Goal: Information Seeking & Learning: Learn about a topic

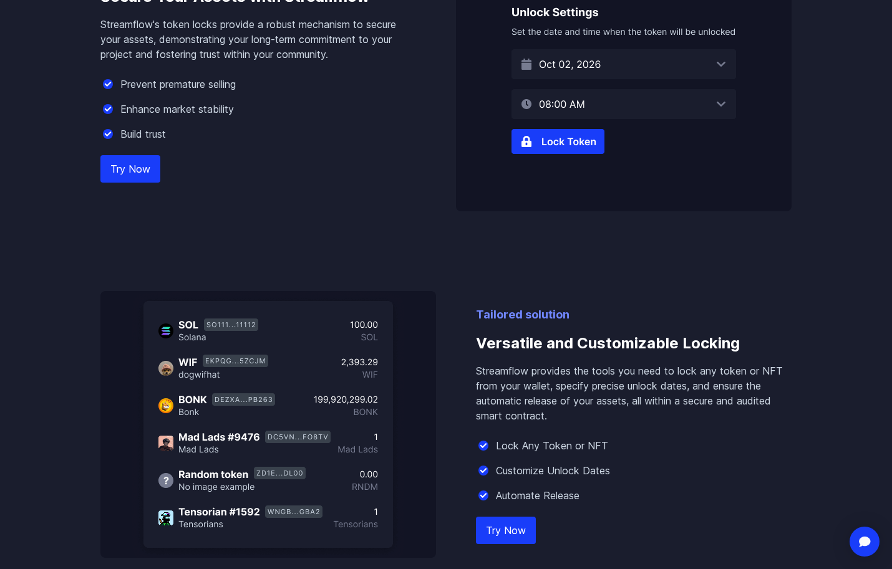
scroll to position [811, 0]
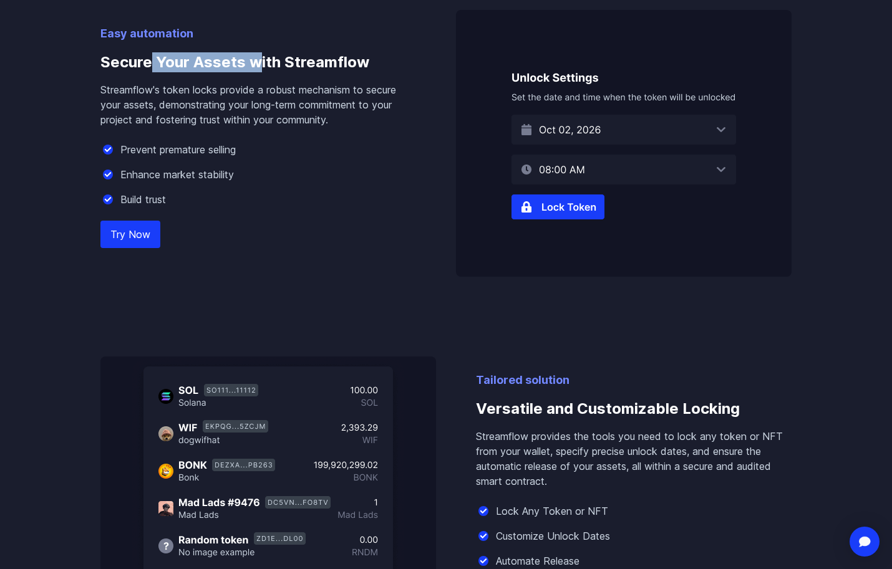
drag, startPoint x: 252, startPoint y: 63, endPoint x: 311, endPoint y: 67, distance: 59.3
click at [267, 64] on h3 "Secure Your Assets with Streamflow" at bounding box center [257, 62] width 315 height 40
click at [311, 67] on h3 "Secure Your Assets with Streamflow" at bounding box center [257, 62] width 315 height 40
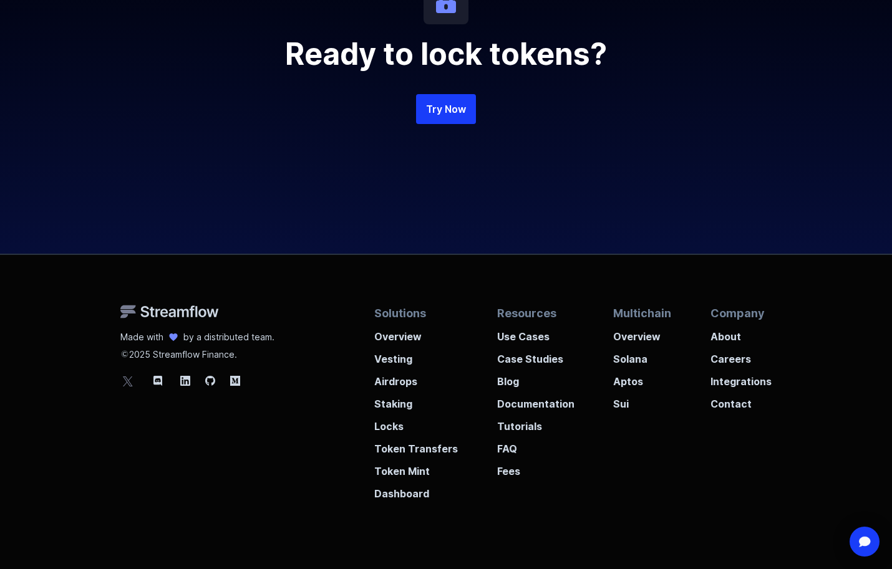
scroll to position [2868, 0]
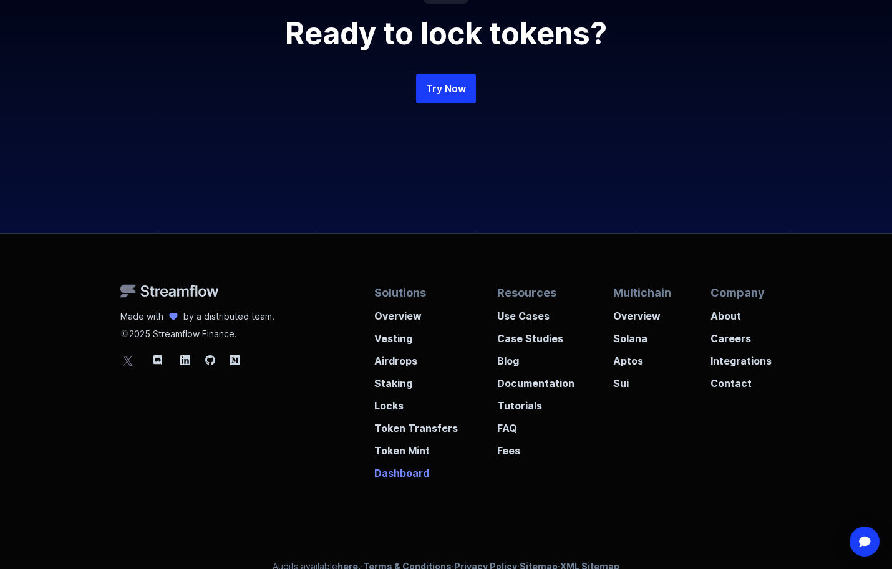
click at [411, 478] on p "Dashboard" at bounding box center [416, 469] width 84 height 22
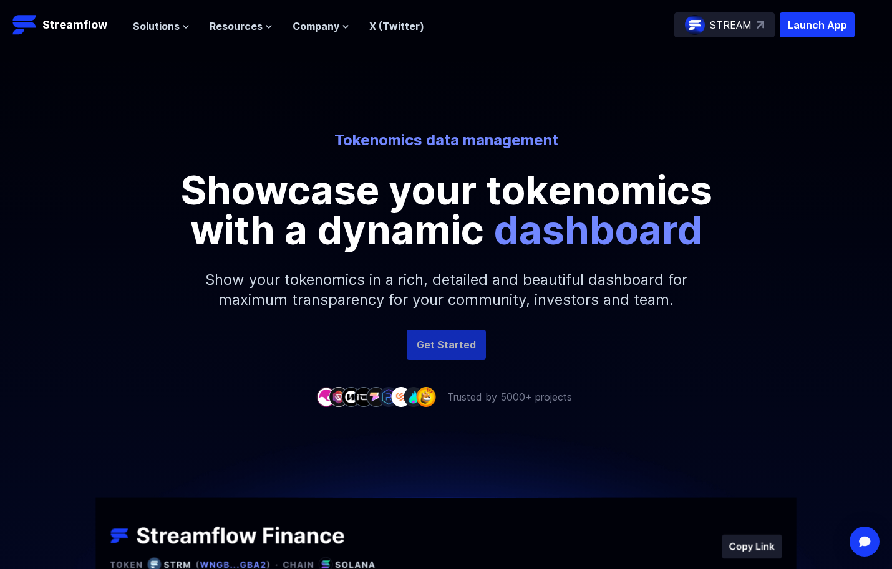
click at [452, 347] on link "Get Started" at bounding box center [446, 345] width 79 height 30
click at [756, 22] on img at bounding box center [759, 24] width 7 height 7
click at [796, 12] on header "Streamflow Launch App STREAM Solutions Overview Streamflow features an all-in-o…" at bounding box center [446, 25] width 892 height 51
click at [804, 22] on p "Launch App" at bounding box center [816, 24] width 75 height 25
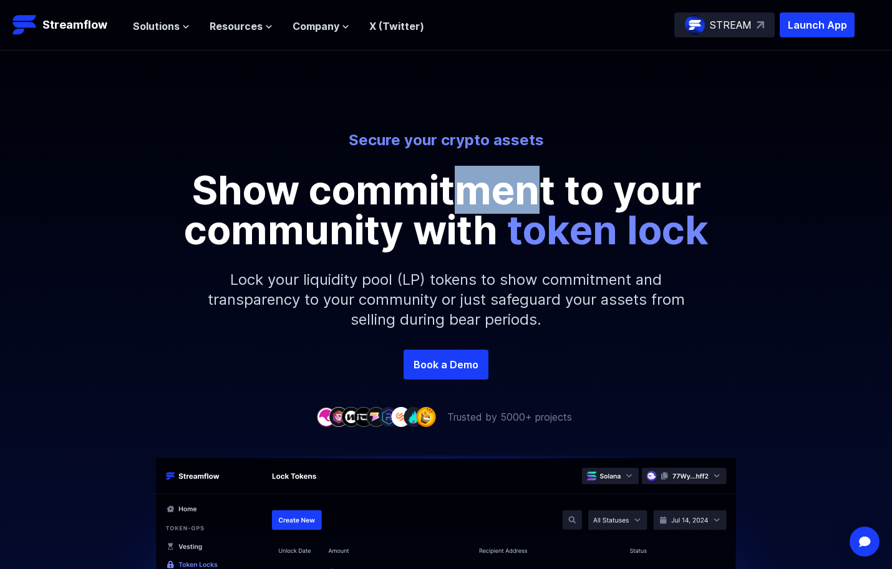
drag, startPoint x: 509, startPoint y: 203, endPoint x: 559, endPoint y: 200, distance: 50.6
click at [547, 202] on p "Show commitment to your community with token lock" at bounding box center [445, 210] width 561 height 80
click at [561, 200] on p "Show commitment to your community with token lock" at bounding box center [445, 210] width 561 height 80
drag, startPoint x: 491, startPoint y: 202, endPoint x: 579, endPoint y: 195, distance: 88.8
click at [546, 198] on p "Show commitment to your community with token lock" at bounding box center [445, 210] width 561 height 80
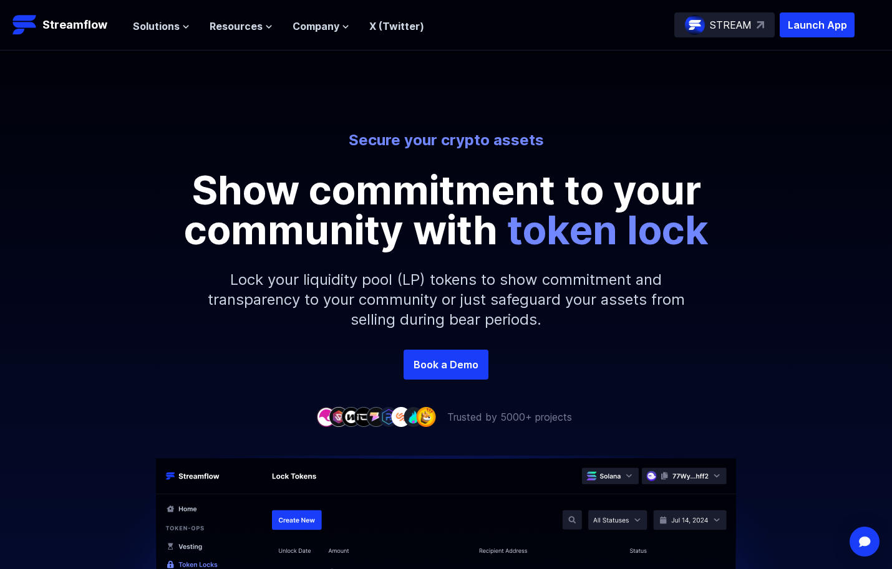
drag, startPoint x: 579, startPoint y: 195, endPoint x: 485, endPoint y: 203, distance: 94.4
click at [579, 195] on p "Show commitment to your community with token lock" at bounding box center [445, 210] width 561 height 80
drag, startPoint x: 362, startPoint y: 209, endPoint x: 457, endPoint y: 204, distance: 94.9
click at [444, 204] on p "Show commitment to your community with token lock" at bounding box center [445, 210] width 561 height 80
click at [457, 204] on p "Show commitment to your community with token lock" at bounding box center [445, 210] width 561 height 80
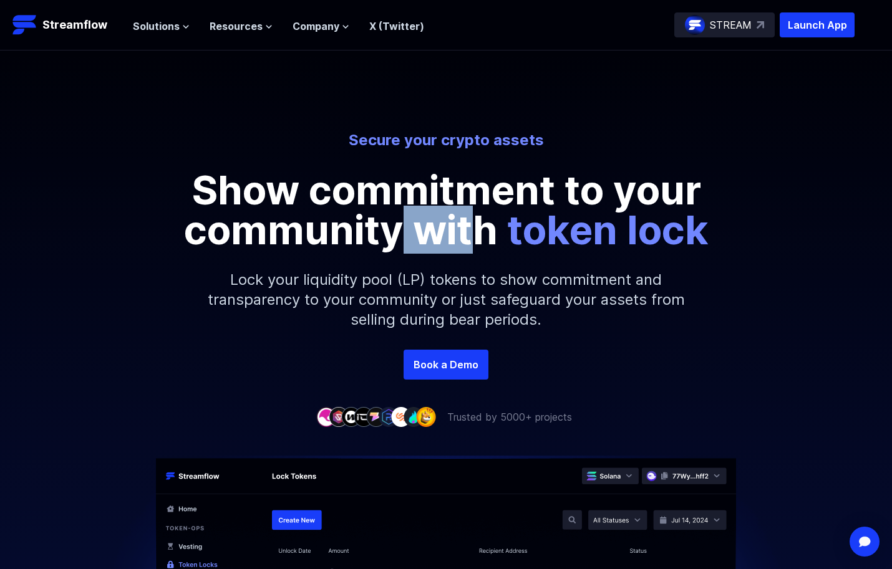
drag, startPoint x: 457, startPoint y: 229, endPoint x: 476, endPoint y: 230, distance: 18.7
click at [476, 230] on p "Show commitment to your community with token lock" at bounding box center [445, 210] width 561 height 80
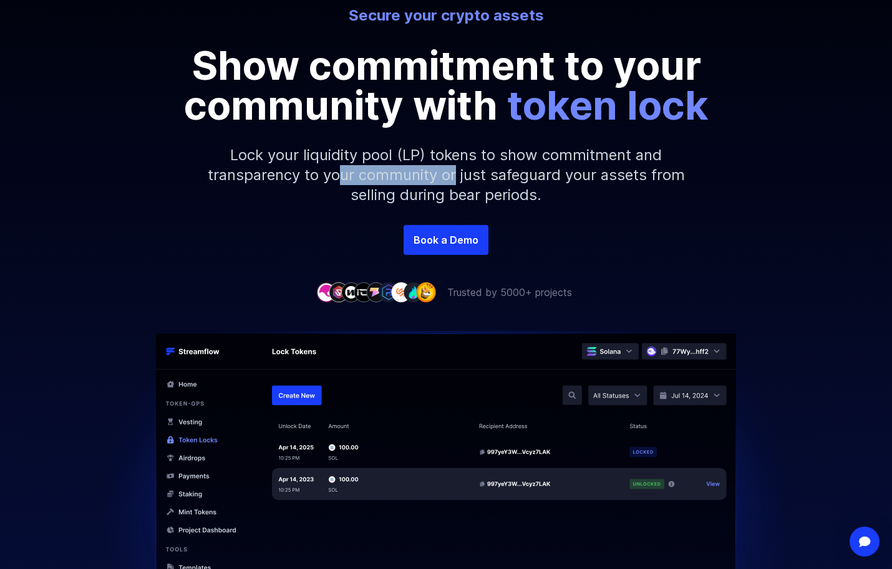
drag, startPoint x: 425, startPoint y: 182, endPoint x: 456, endPoint y: 184, distance: 31.9
click at [456, 184] on p "Lock your liquidity pool (LP) tokens to show commitment and transparency to you…" at bounding box center [446, 175] width 536 height 100
click at [456, 185] on p "Lock your liquidity pool (LP) tokens to show commitment and transparency to you…" at bounding box center [446, 175] width 536 height 100
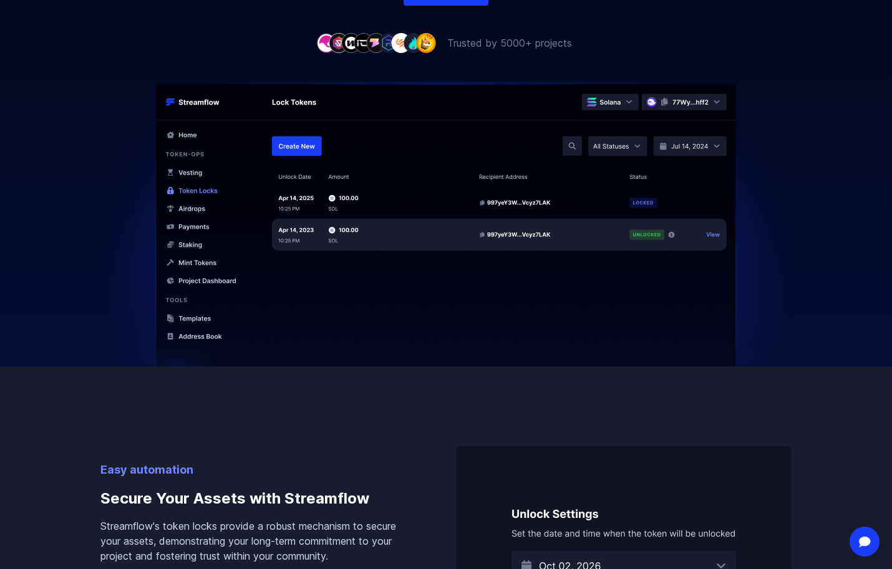
click at [294, 139] on img at bounding box center [445, 240] width 711 height 316
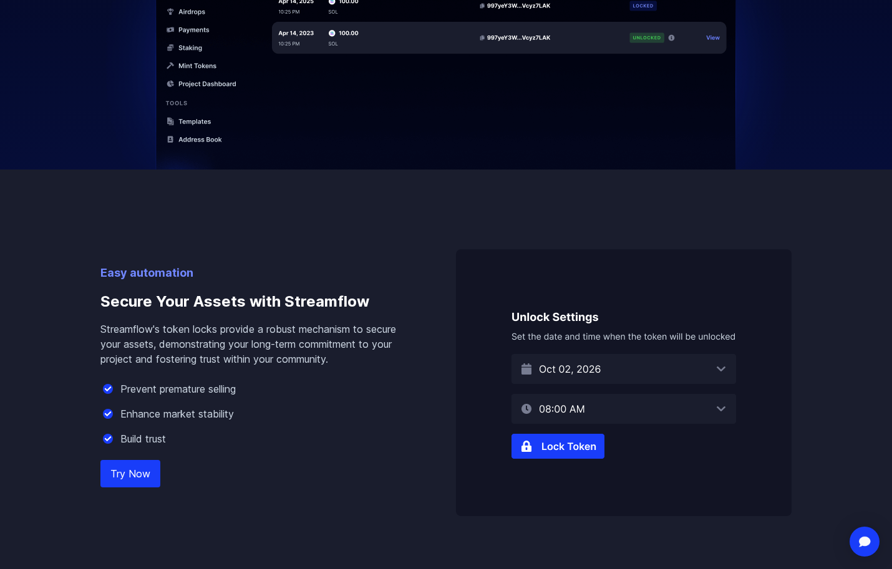
scroll to position [686, 0]
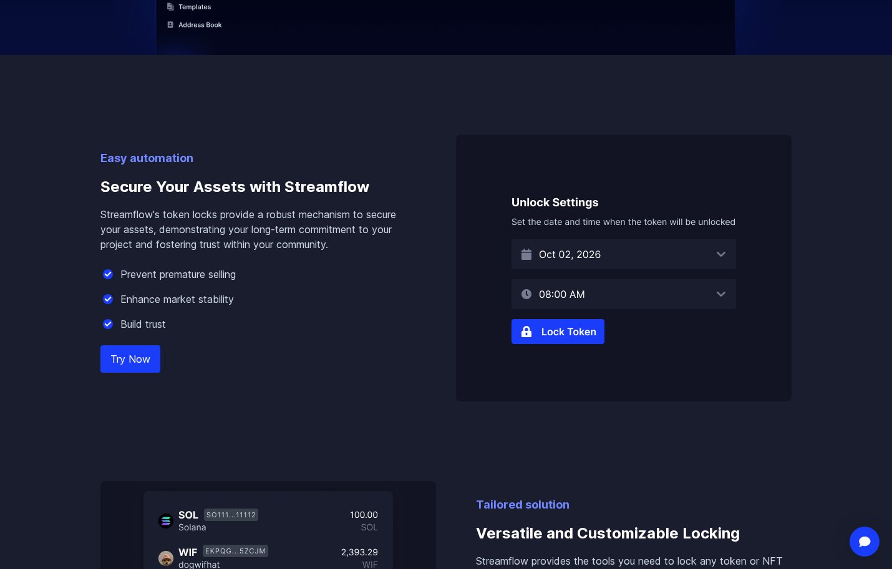
click at [567, 333] on img at bounding box center [623, 268] width 335 height 267
click at [569, 260] on img at bounding box center [623, 268] width 335 height 267
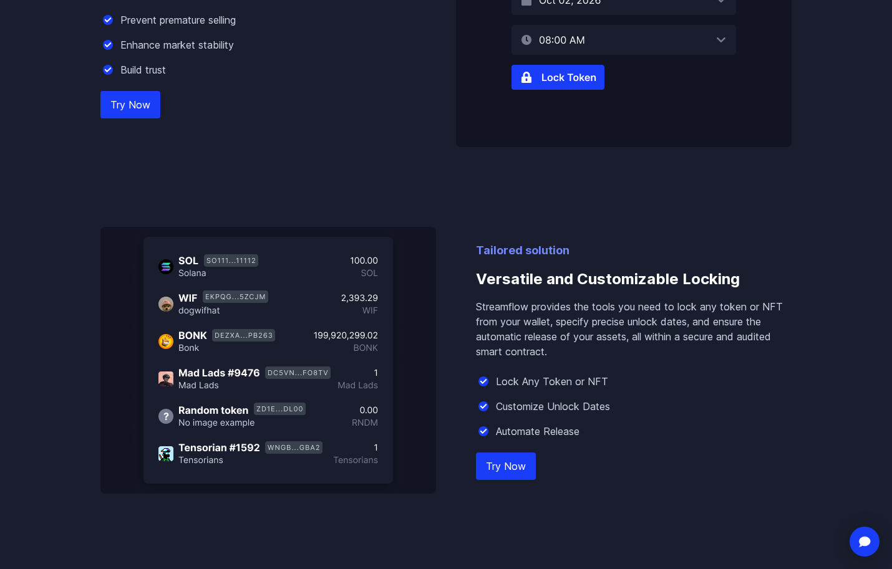
scroll to position [998, 0]
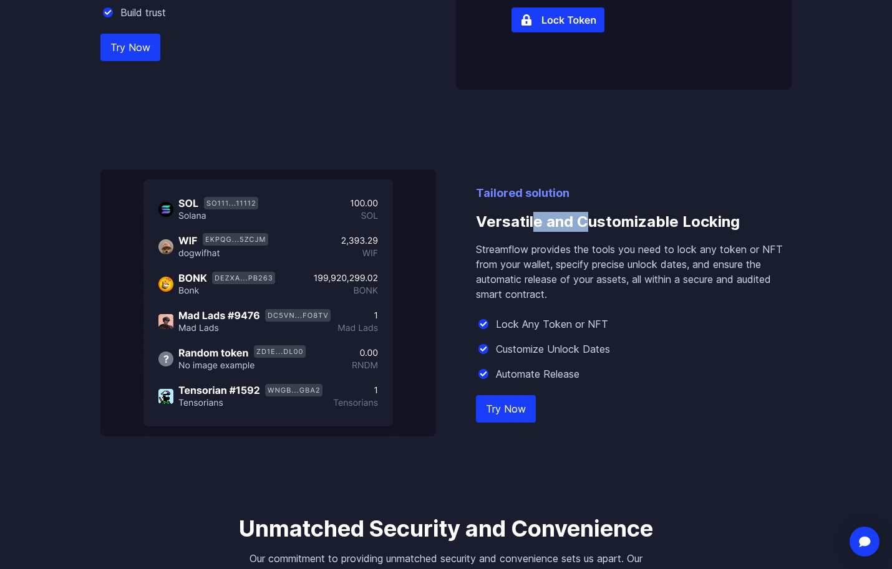
click at [602, 219] on h3 "Versatile and Customizable Locking" at bounding box center [633, 222] width 315 height 40
click at [621, 218] on h3 "Versatile and Customizable Locking" at bounding box center [633, 222] width 315 height 40
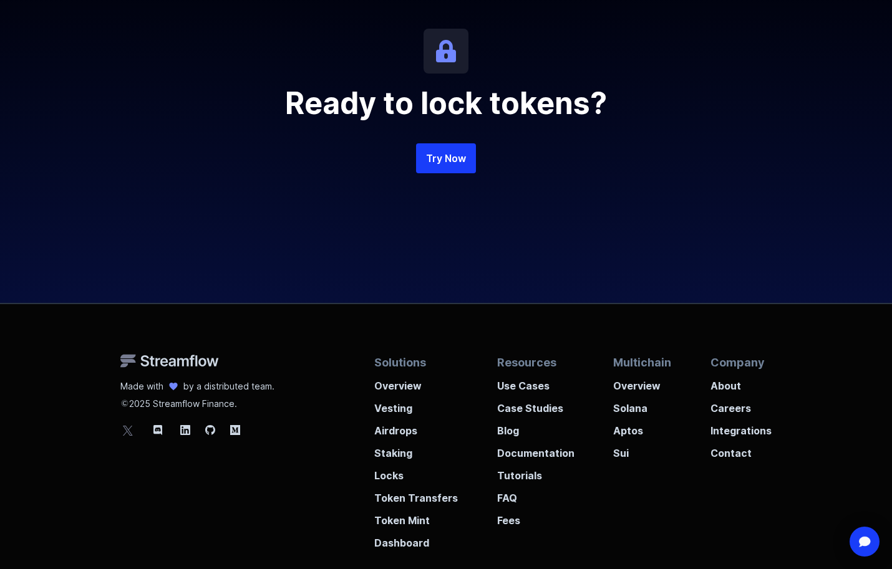
scroll to position [2868, 0]
